Goal: Navigation & Orientation: Understand site structure

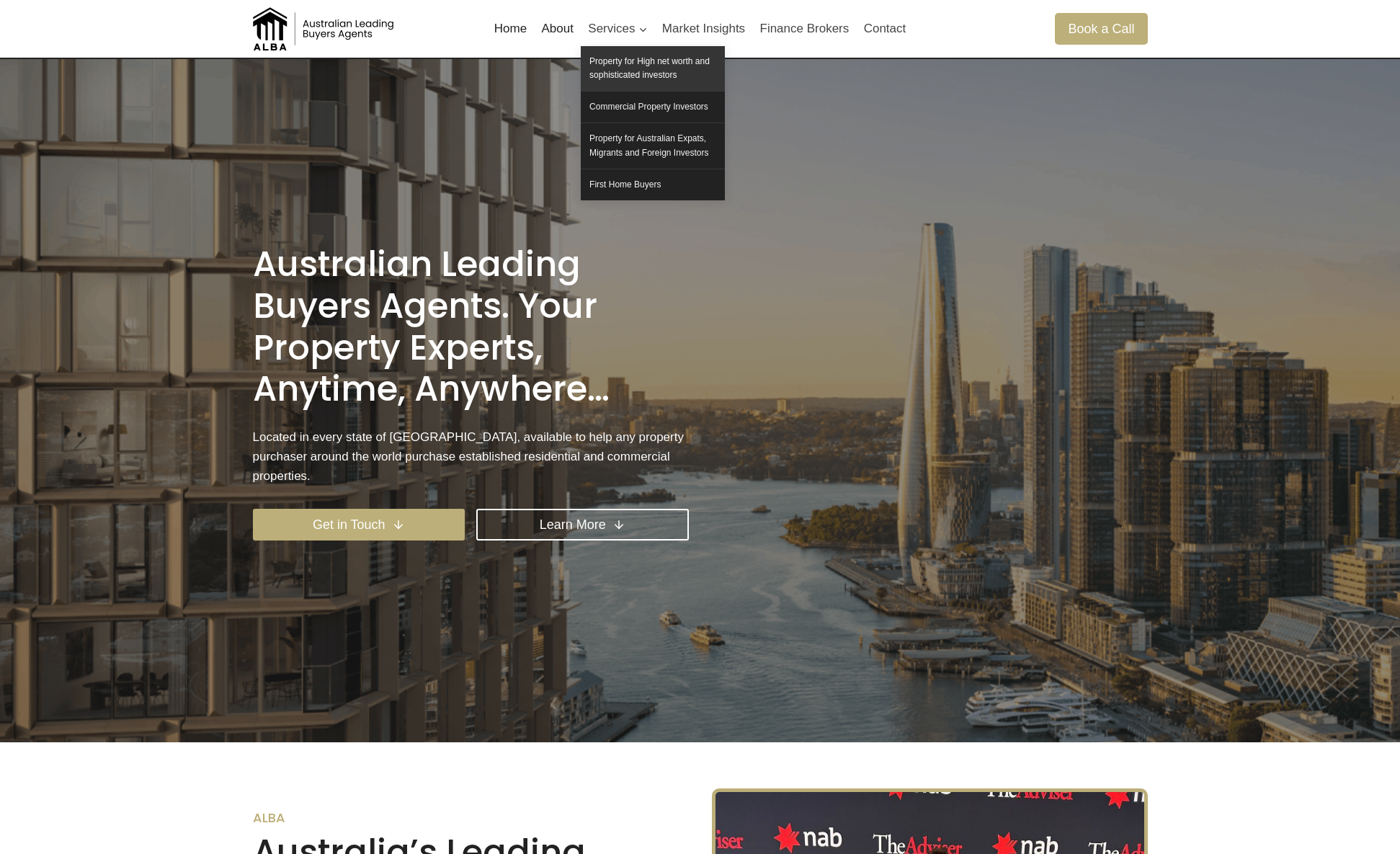
click at [668, 69] on link "Property for High net worth and sophisticated investors" at bounding box center [652, 68] width 144 height 44
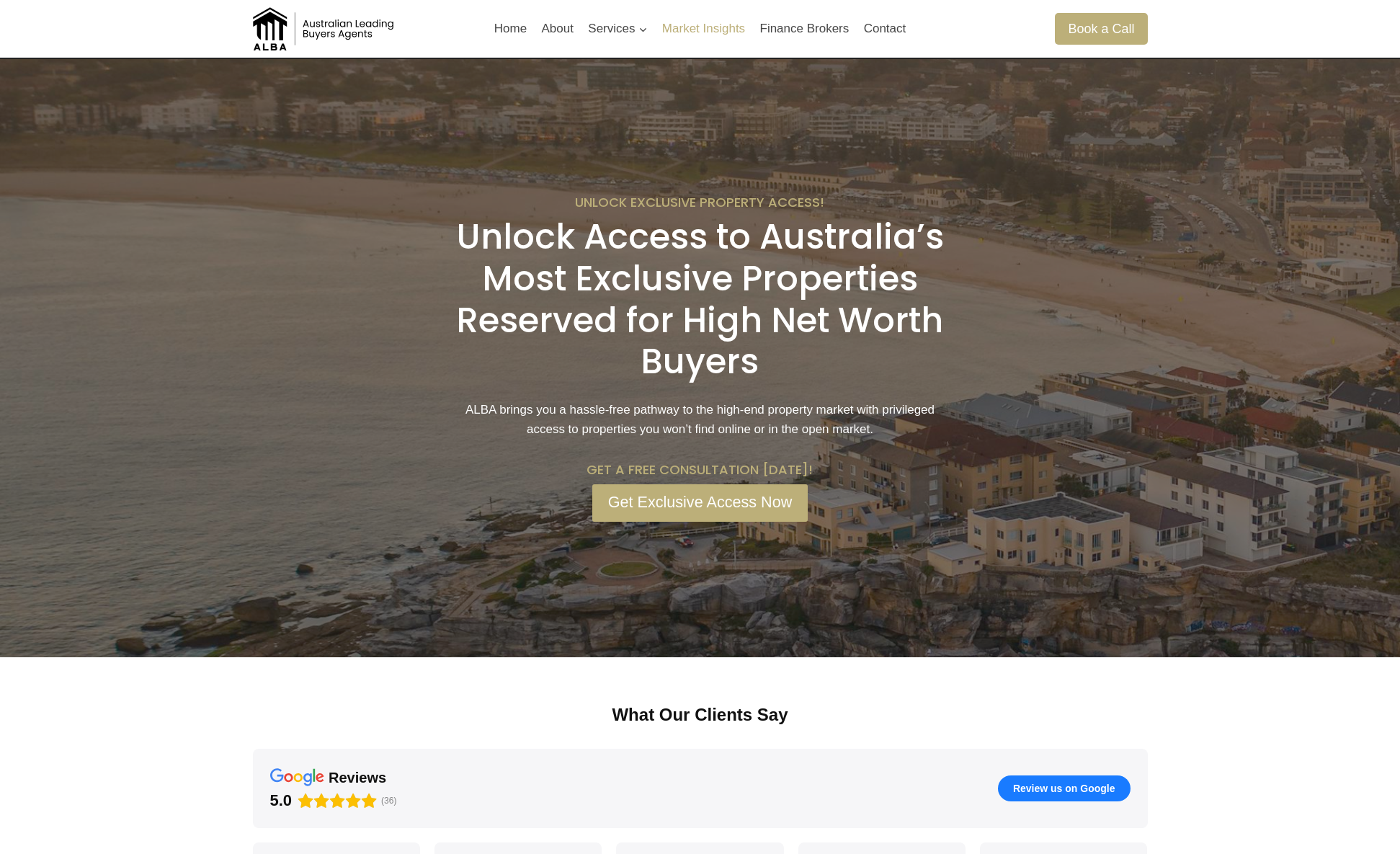
click at [706, 34] on link "Market Insights" at bounding box center [704, 29] width 98 height 34
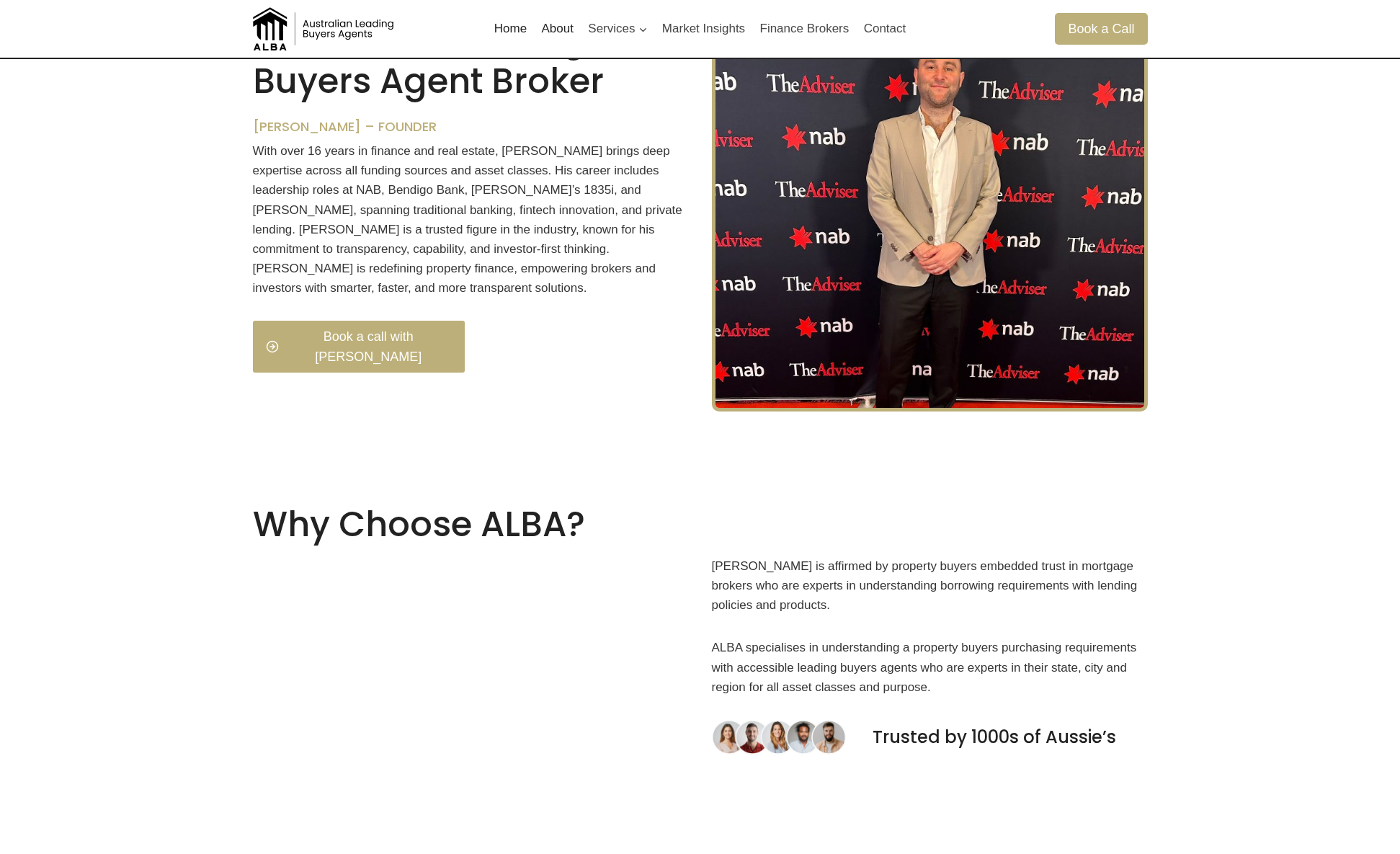
scroll to position [816, 0]
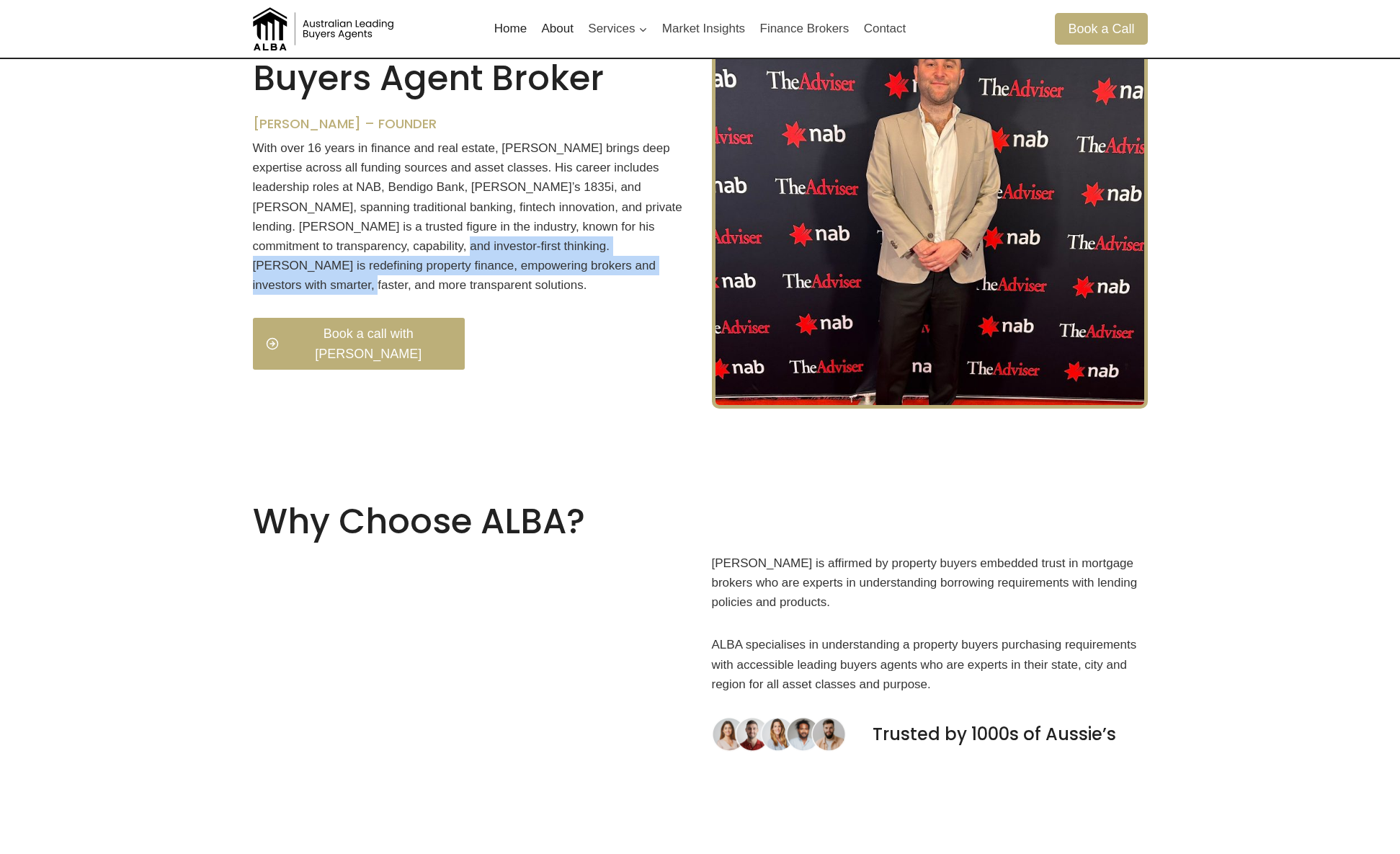
drag, startPoint x: 381, startPoint y: 264, endPoint x: 627, endPoint y: 283, distance: 246.7
click at [613, 283] on p "With over 16 years in finance and real estate, [PERSON_NAME] brings deep expert…" at bounding box center [471, 217] width 436 height 157
click at [628, 283] on p "With over 16 years in finance and real estate, [PERSON_NAME] brings deep expert…" at bounding box center [471, 217] width 436 height 157
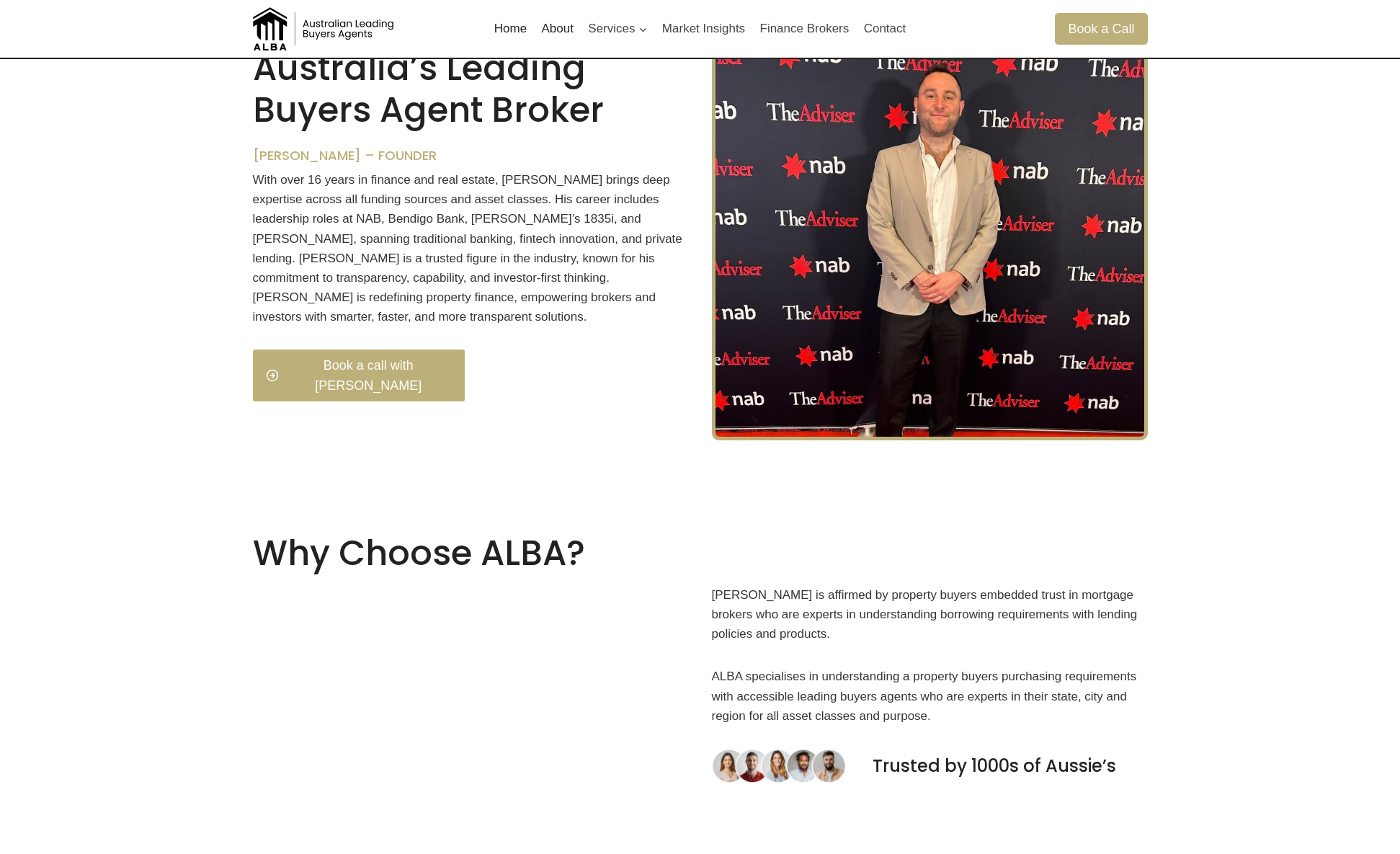
scroll to position [640, 0]
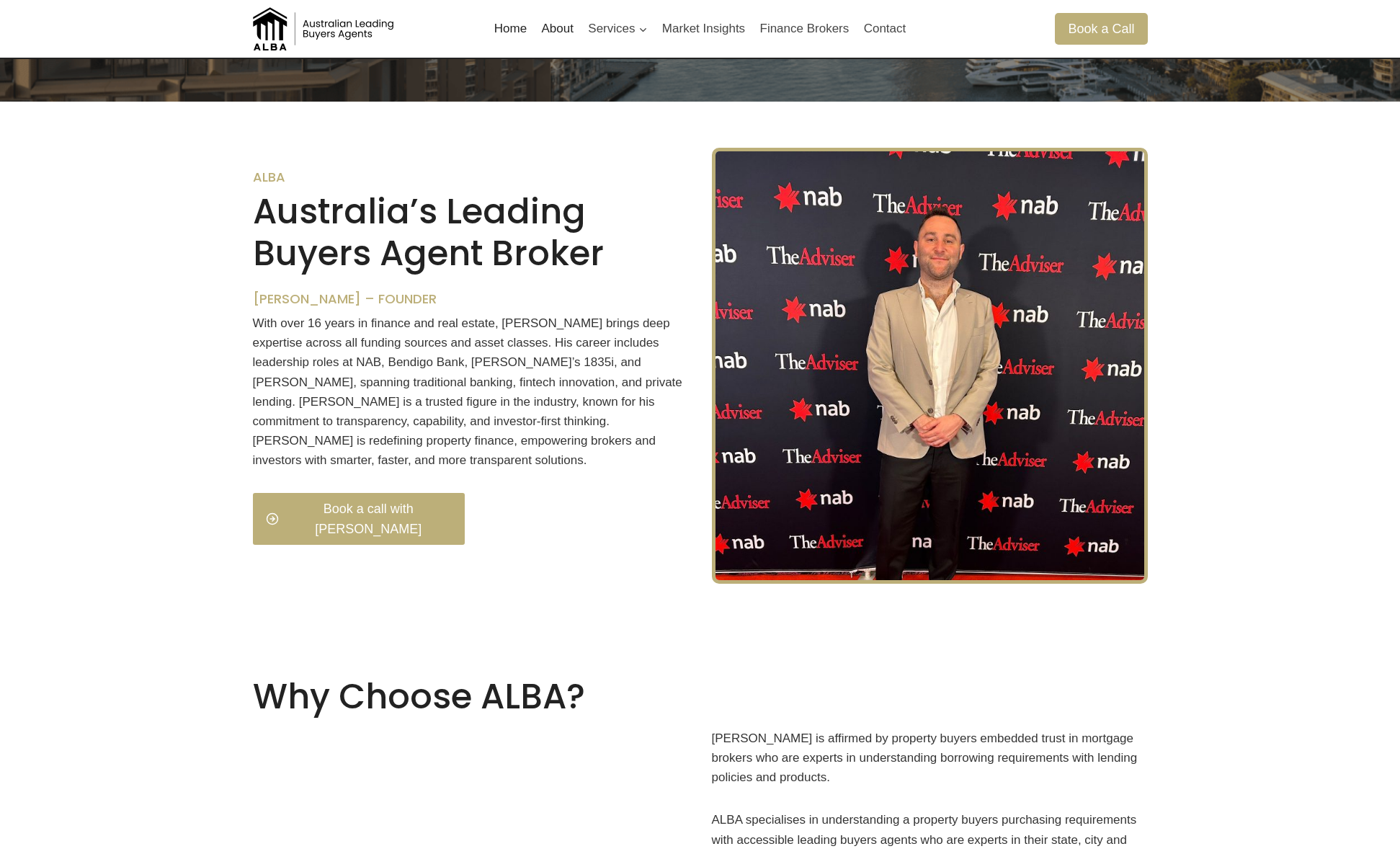
click at [313, 33] on img at bounding box center [325, 29] width 144 height 44
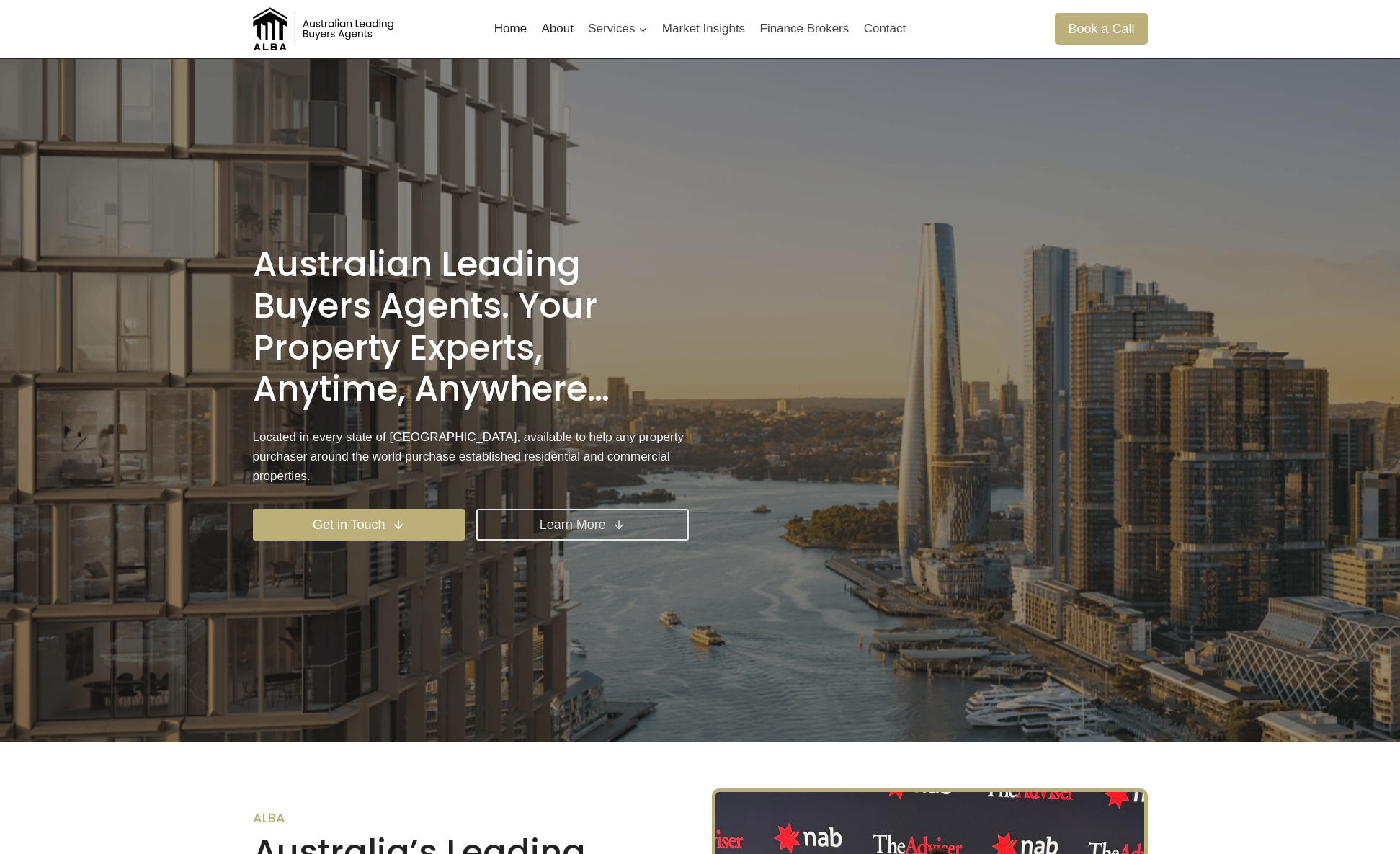
click at [514, 509] on link "Learn More" at bounding box center [582, 524] width 212 height 31
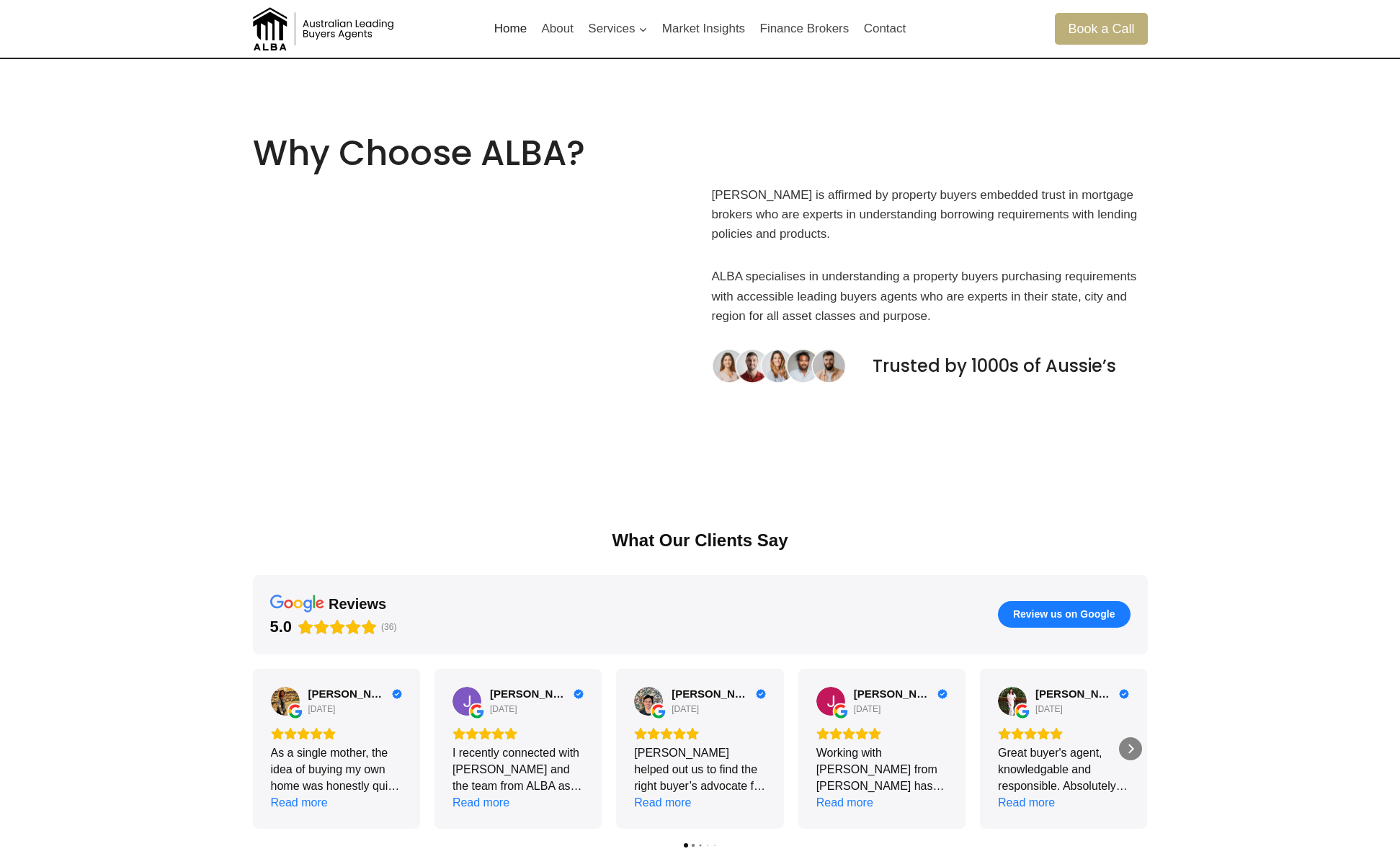
scroll to position [1211, 0]
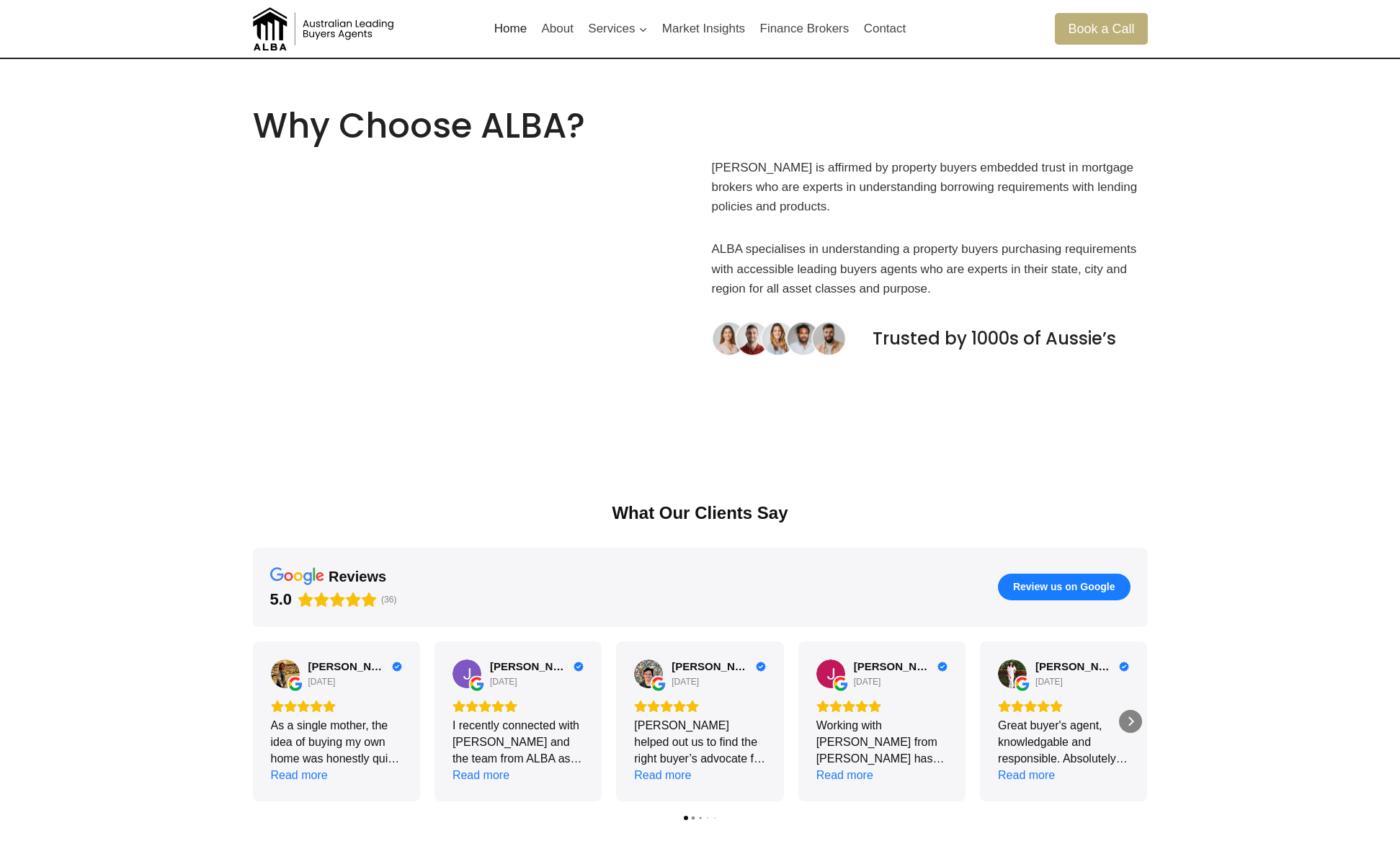
click at [341, 19] on img at bounding box center [325, 29] width 144 height 44
